Goal: Complete application form

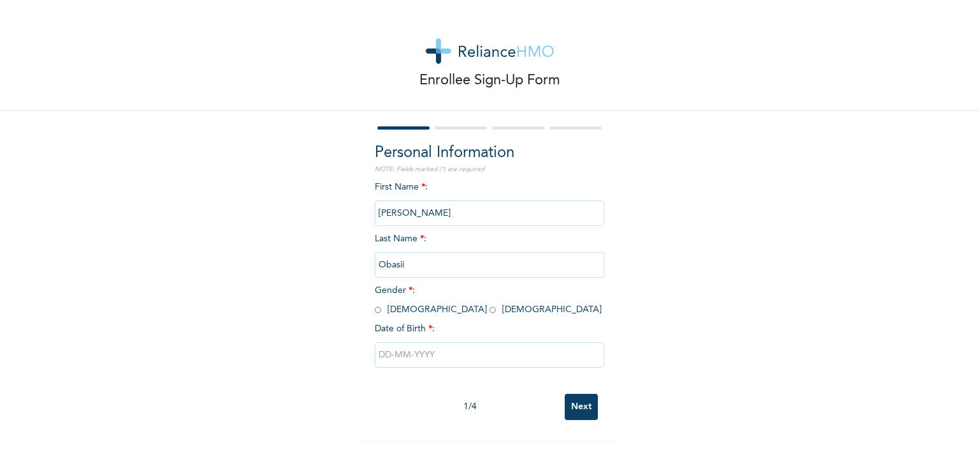
click at [423, 212] on input "[PERSON_NAME]" at bounding box center [490, 213] width 230 height 26
click at [423, 210] on input "[PERSON_NAME]" at bounding box center [490, 213] width 230 height 26
click at [423, 215] on input "[PERSON_NAME]" at bounding box center [490, 213] width 230 height 26
click at [648, 154] on div "Enrollee Sign-Up Form Personal Information NOTE: Fields marked (*) are required…" at bounding box center [489, 219] width 979 height 439
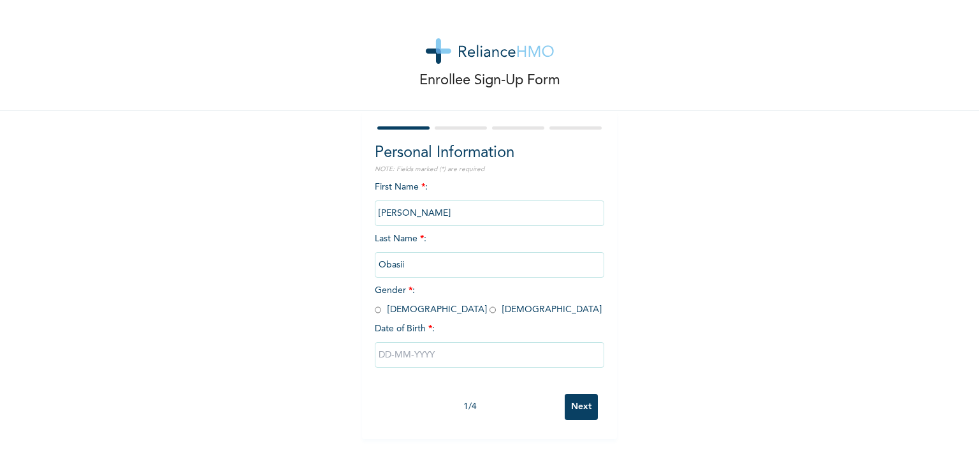
click at [420, 261] on input "Obasii" at bounding box center [490, 265] width 230 height 26
click at [685, 122] on div "Enrollee Sign-Up Form Personal Information NOTE: Fields marked (*) are required…" at bounding box center [489, 219] width 979 height 439
